Goal: Information Seeking & Learning: Understand process/instructions

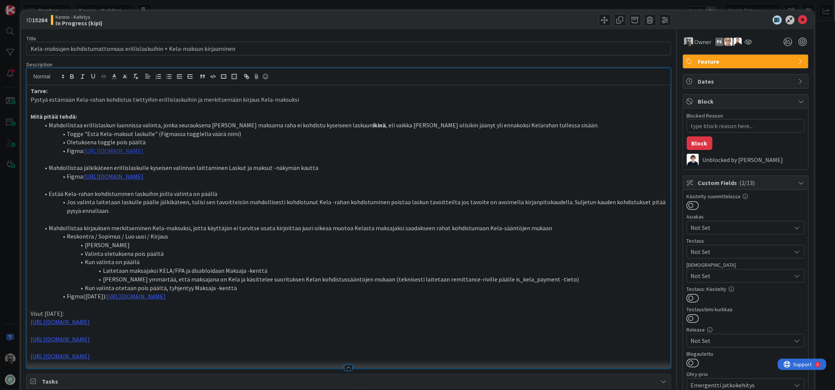
click at [143, 152] on link "[URL][DOMAIN_NAME]" at bounding box center [113, 151] width 59 height 8
click at [192, 166] on link "[URL][DOMAIN_NAME]" at bounding box center [210, 166] width 52 height 10
click at [433, 284] on li "Kun valinta otetaan pois päältä, tyhjentyy Maksaja -kenttä" at bounding box center [353, 288] width 627 height 9
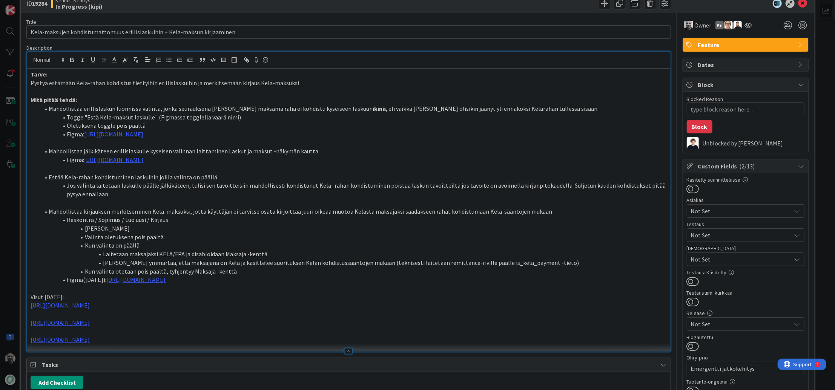
scroll to position [23, 0]
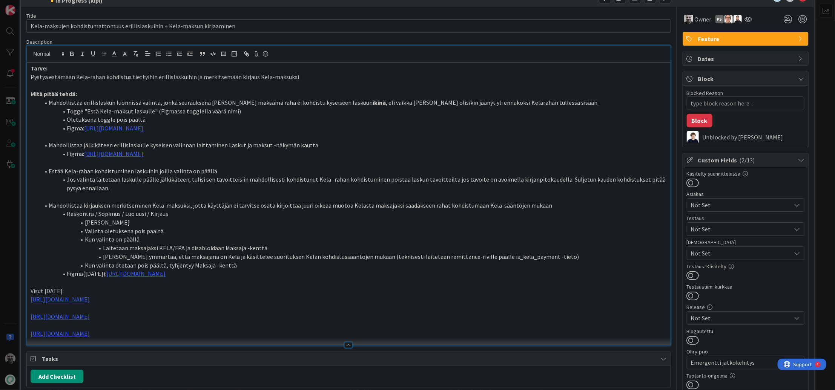
click at [406, 128] on li "Figma: [URL][DOMAIN_NAME]" at bounding box center [353, 128] width 627 height 9
drag, startPoint x: 381, startPoint y: 130, endPoint x: 85, endPoint y: 126, distance: 296.1
click at [85, 126] on li "Figma: [URL][DOMAIN_NAME]" at bounding box center [353, 128] width 627 height 9
copy link "[URL][DOMAIN_NAME]"
type textarea "x"
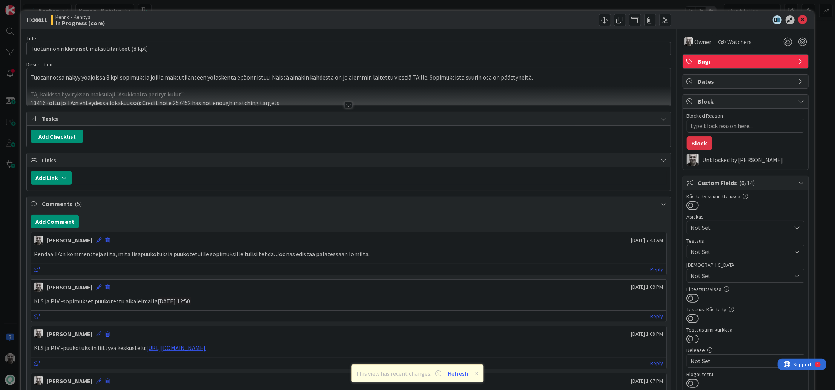
type textarea "x"
